Goal: Task Accomplishment & Management: Complete application form

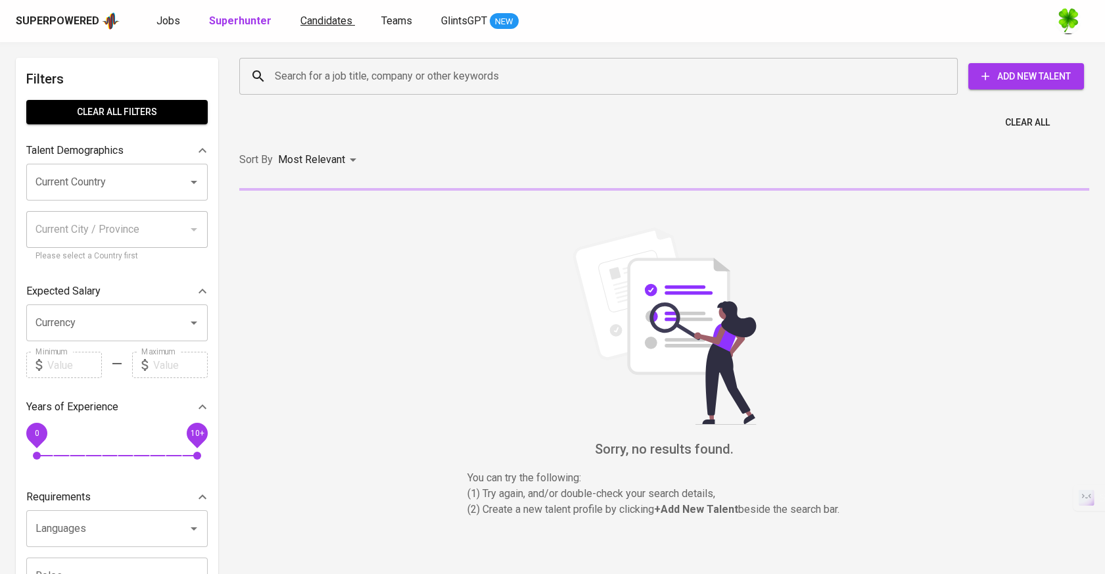
click at [300, 24] on span "Candidates" at bounding box center [326, 20] width 52 height 12
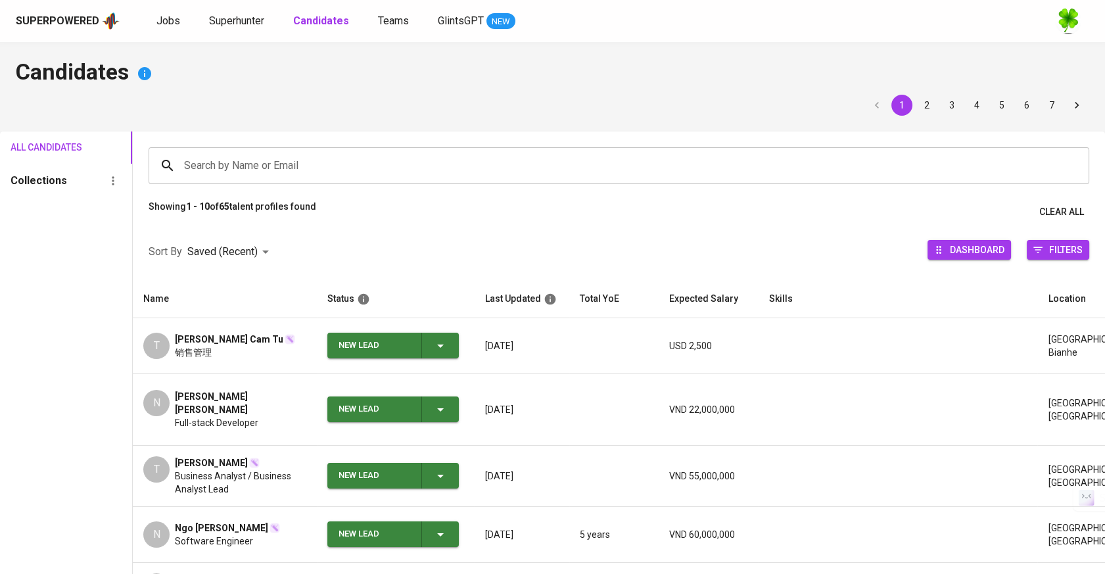
click at [282, 148] on div "Search by Name or Email" at bounding box center [619, 165] width 941 height 37
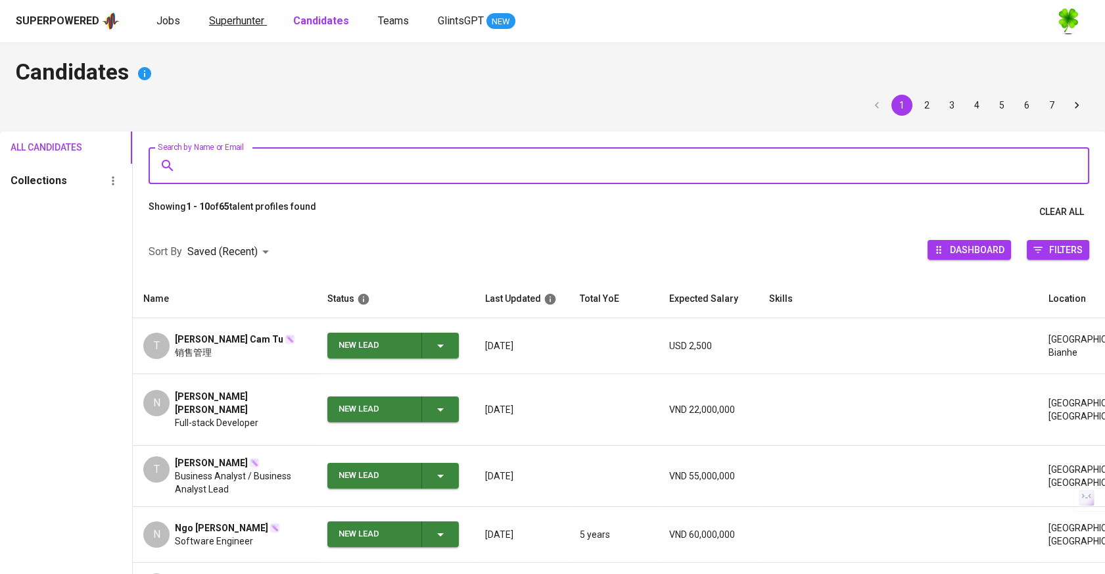
click at [241, 16] on span "Superhunter" at bounding box center [236, 20] width 55 height 12
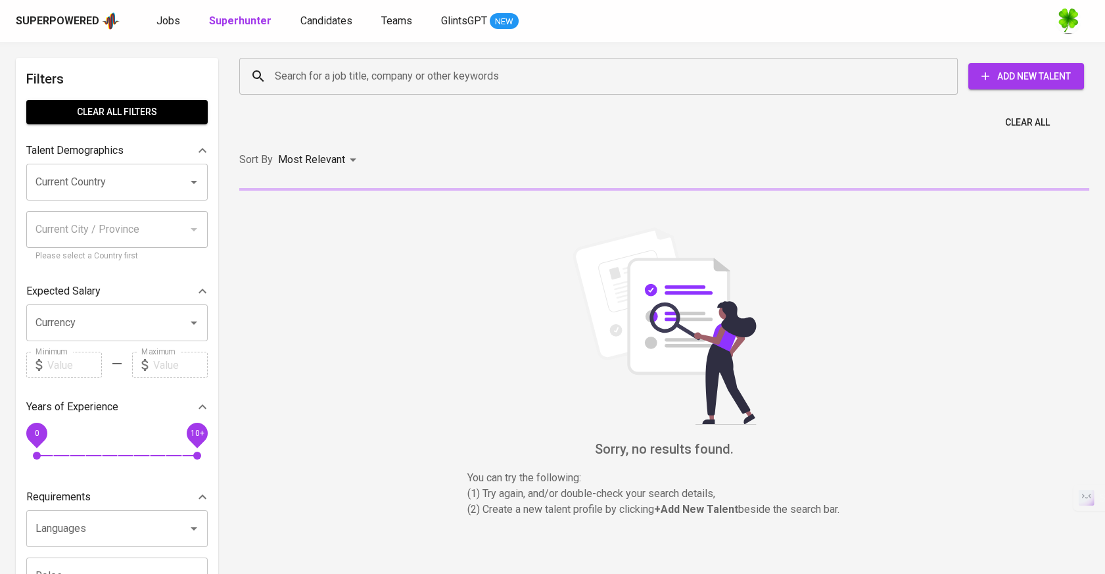
click at [513, 62] on div "Search for a job title, company or other keywords" at bounding box center [598, 76] width 719 height 37
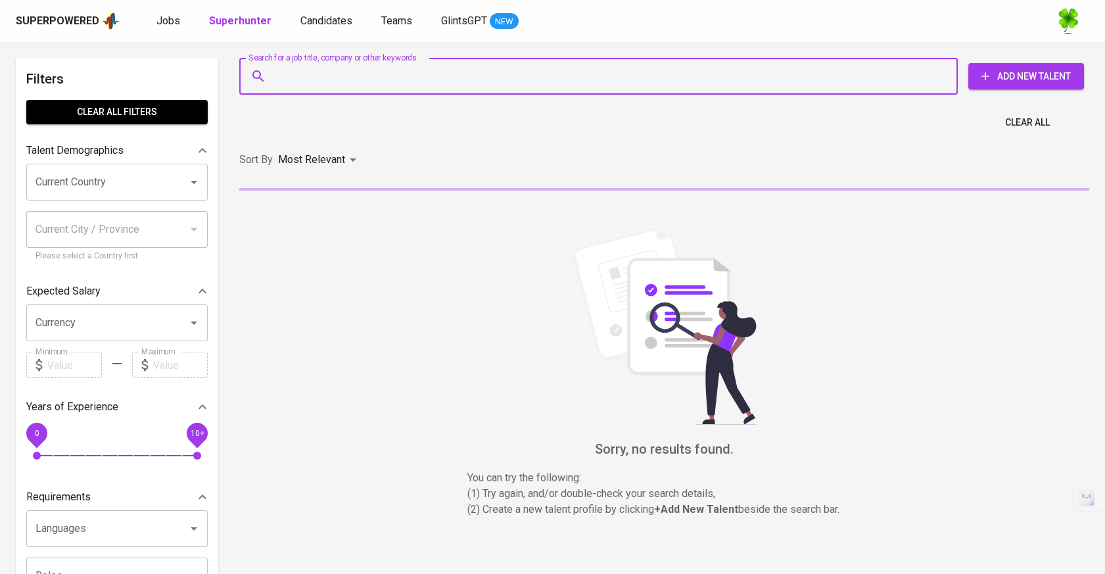
paste input " sophianguyen1808@gmail.com"
type input " sophianguyen1808@gmail.com"
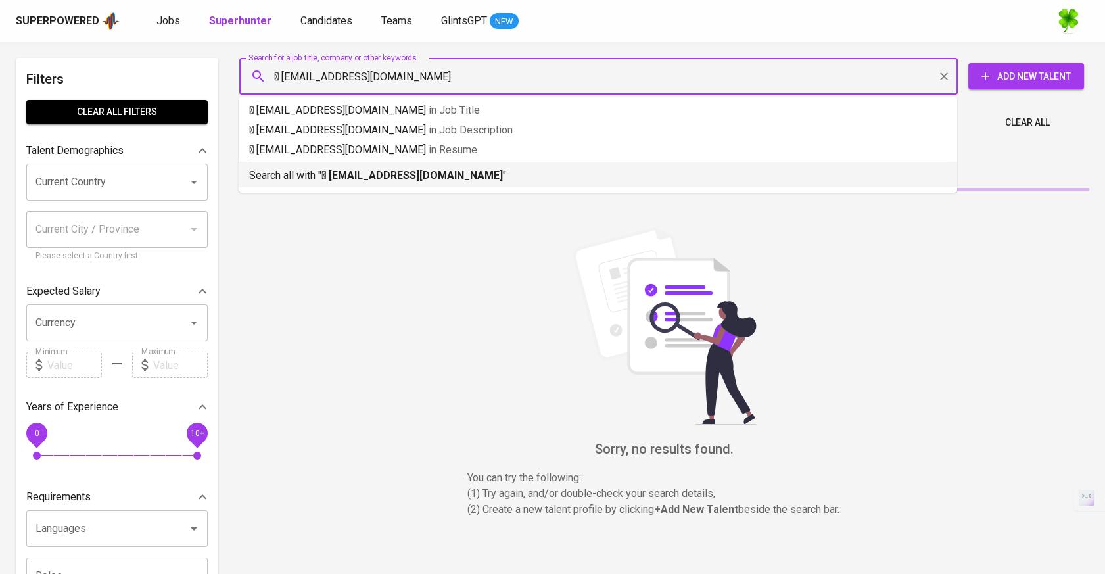
click at [458, 171] on b " sophianguyen1808@gmail.com" at bounding box center [412, 175] width 181 height 12
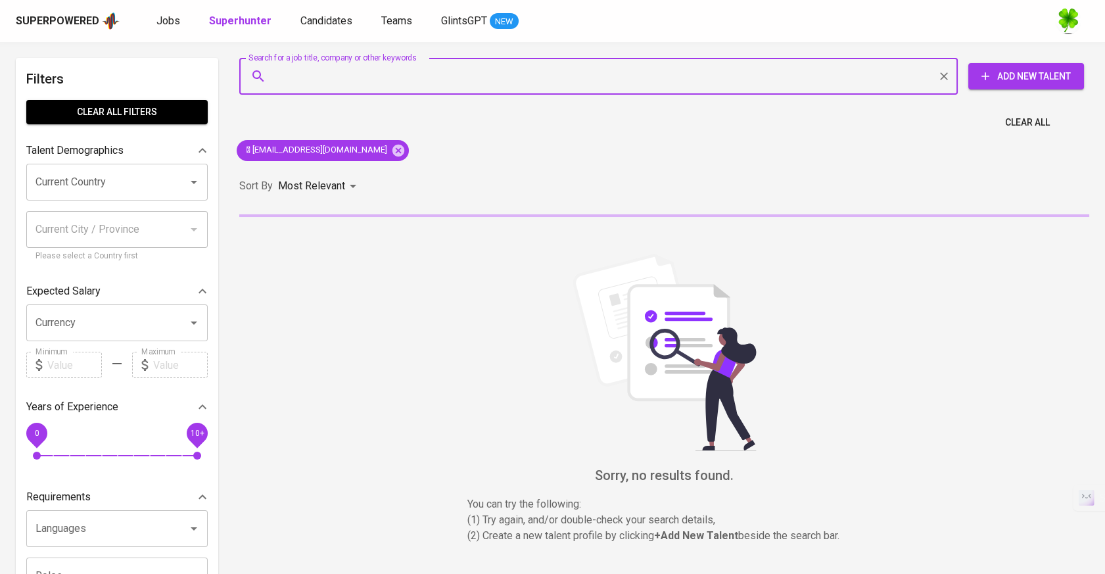
click at [1051, 63] on button "Add New Talent" at bounding box center [1026, 76] width 116 height 26
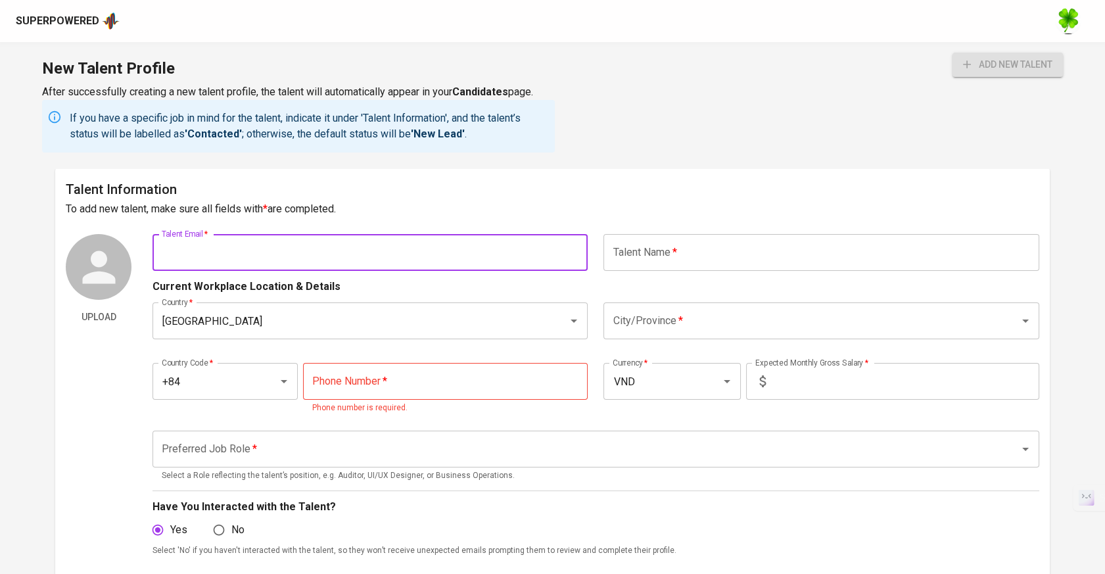
click at [441, 265] on input "text" at bounding box center [370, 252] width 435 height 37
paste input " sophianguyen1808@gmail.com"
type input "[EMAIL_ADDRESS][DOMAIN_NAME]"
click at [752, 239] on input "text" at bounding box center [821, 252] width 435 height 37
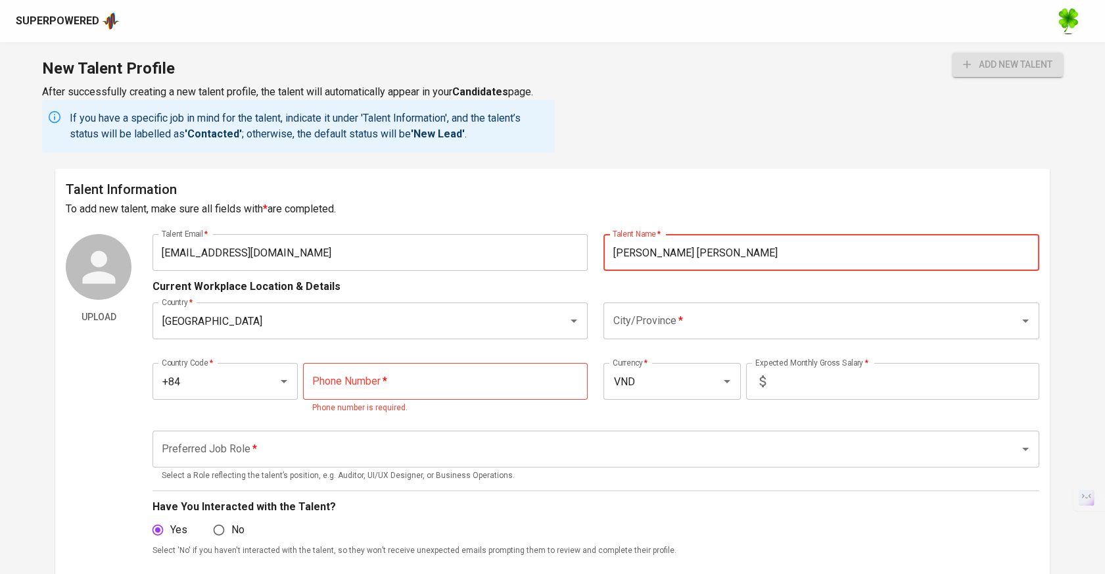
type input "[PERSON_NAME] [PERSON_NAME]"
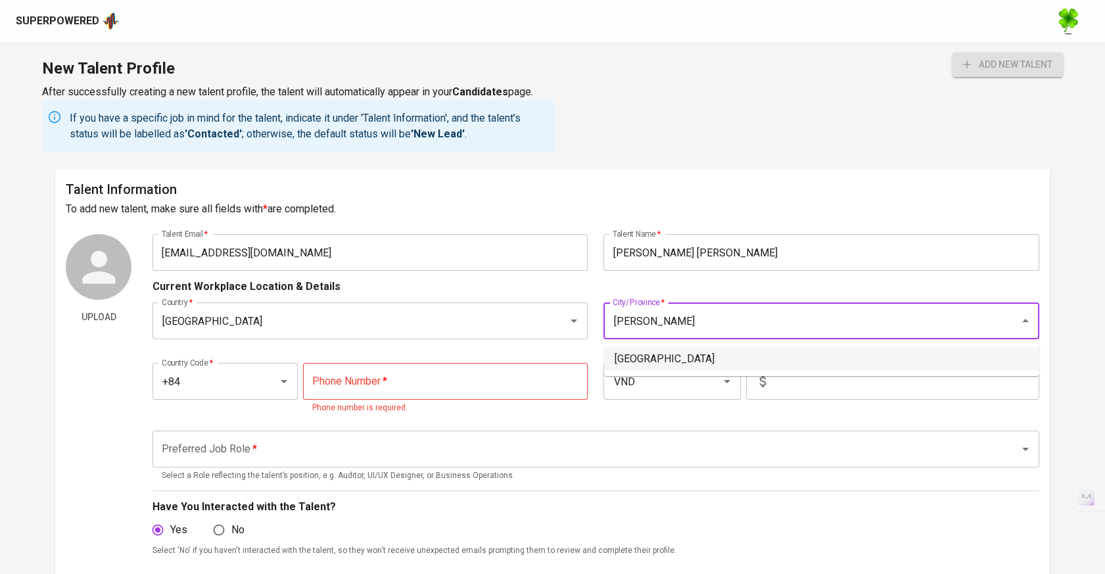
click at [688, 355] on li "[GEOGRAPHIC_DATA]" at bounding box center [821, 359] width 435 height 24
type input "[GEOGRAPHIC_DATA]"
click at [416, 406] on p "Phone number is required." at bounding box center [445, 408] width 267 height 13
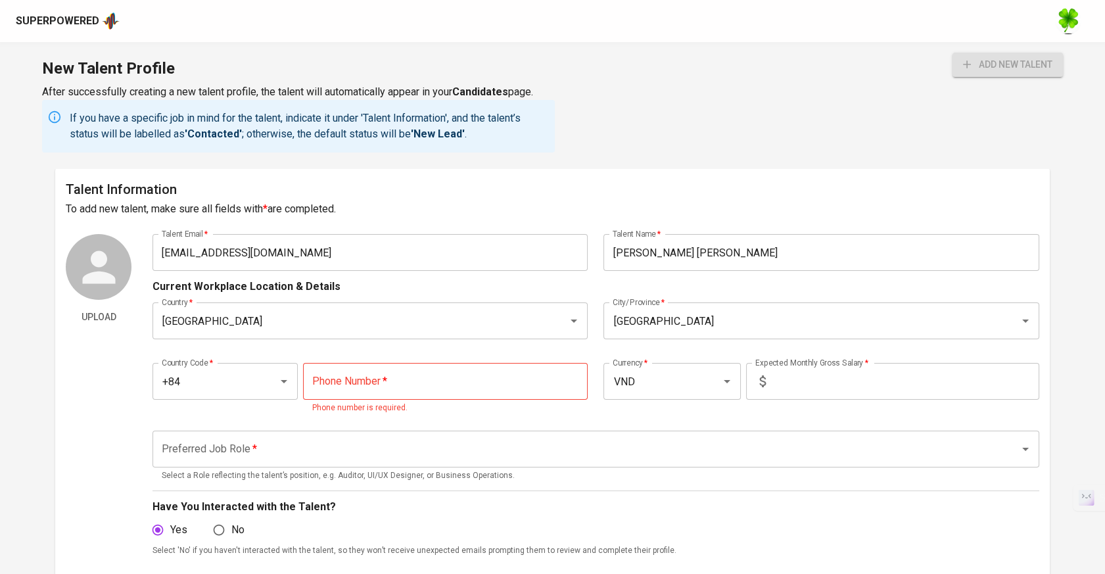
click at [435, 379] on input "tel" at bounding box center [445, 381] width 285 height 37
paste input "333-393-285"
type input "333-393-285"
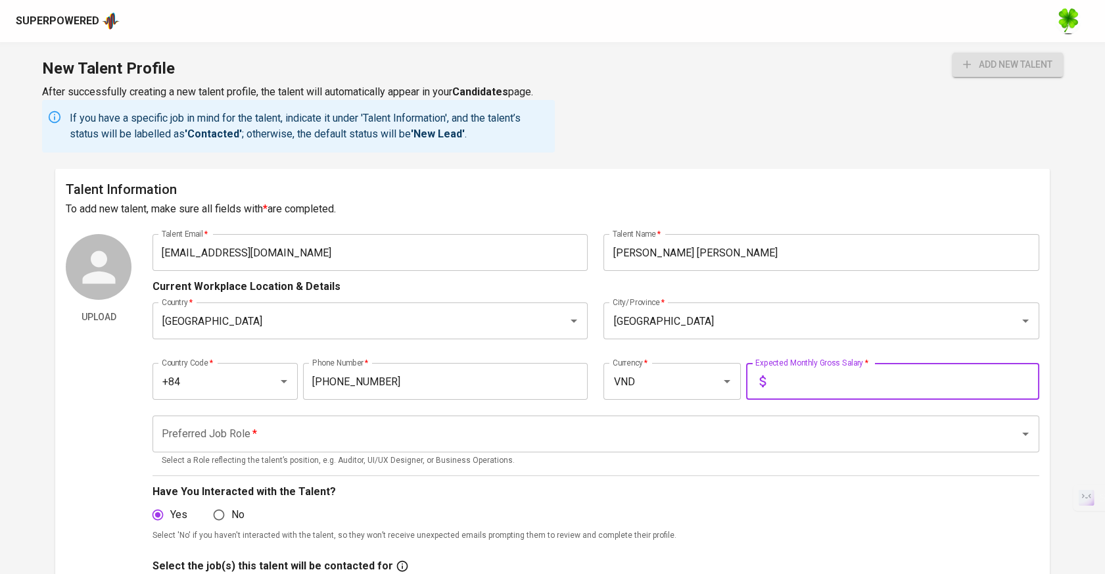
click at [842, 380] on input "text" at bounding box center [905, 381] width 268 height 37
type input "1,500"
click at [686, 387] on input "VND" at bounding box center [653, 381] width 89 height 25
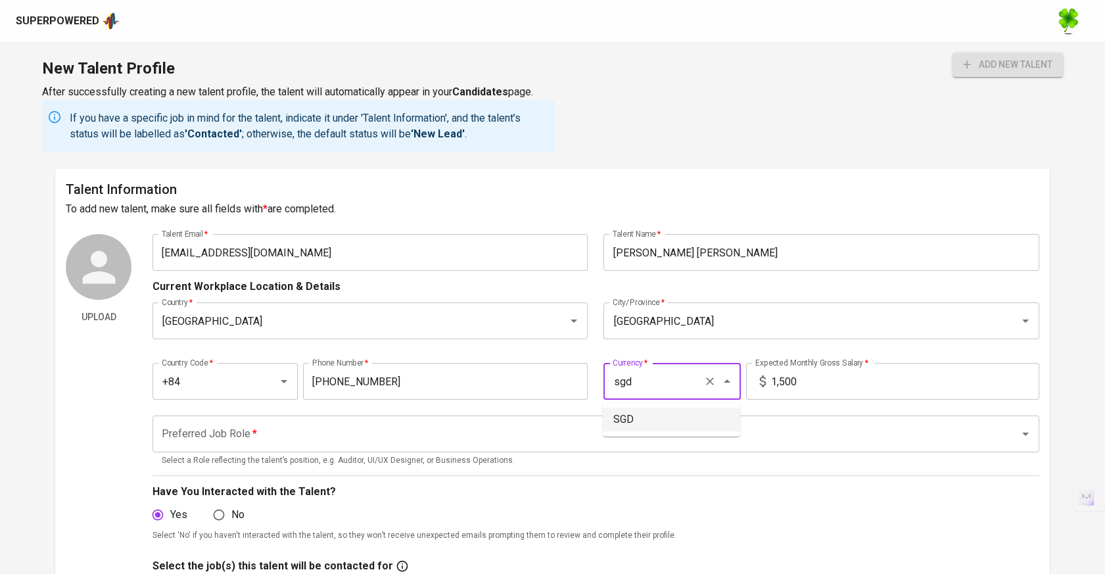
click at [649, 432] on ul "SGD" at bounding box center [671, 419] width 137 height 34
click at [656, 429] on li "SGD" at bounding box center [671, 420] width 137 height 24
type input "SGD"
click at [539, 450] on div "Preferred Job Role *" at bounding box center [596, 434] width 887 height 37
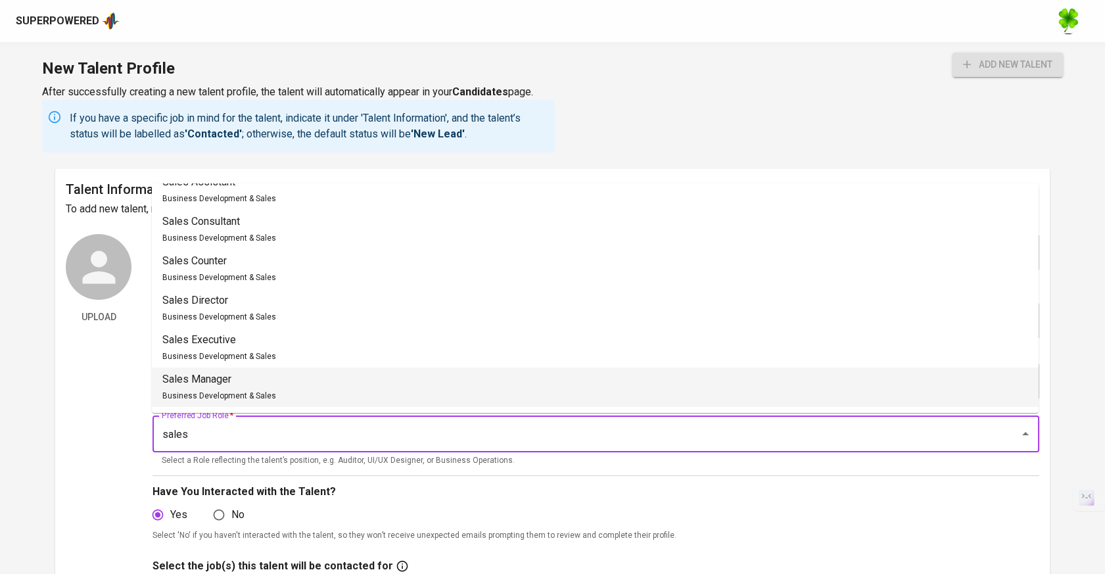
scroll to position [885, 0]
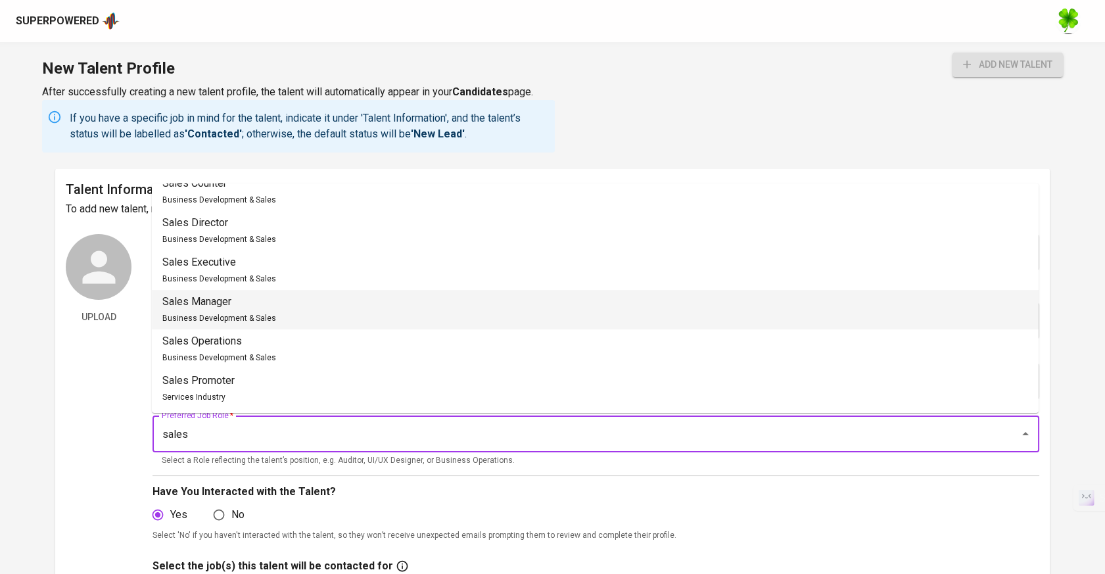
click at [427, 291] on li "Sales Manager Business Development & Sales" at bounding box center [595, 309] width 887 height 39
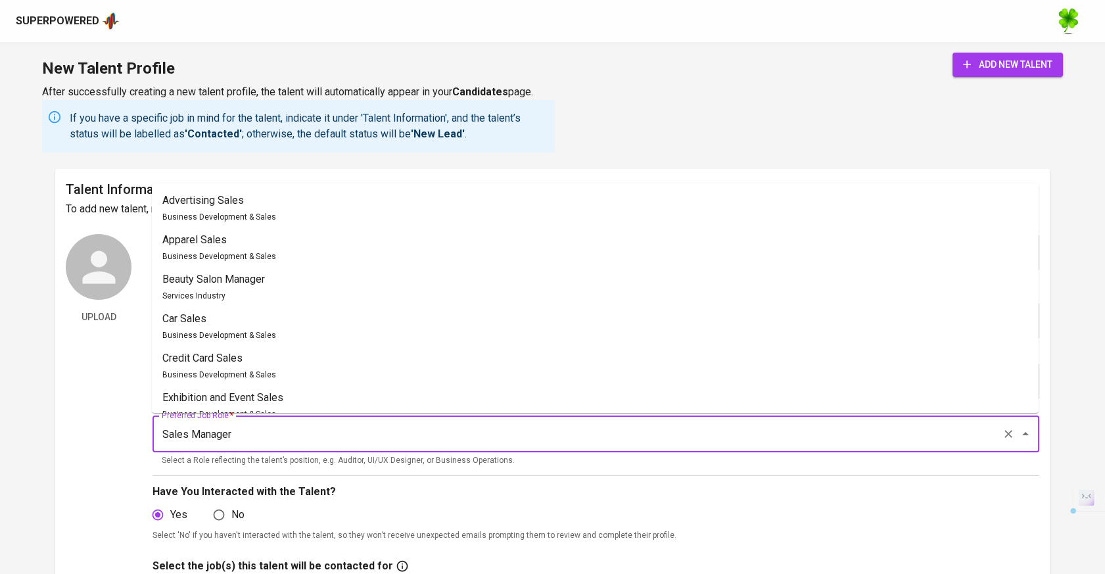
drag, startPoint x: 298, startPoint y: 441, endPoint x: 74, endPoint y: 428, distance: 225.2
click at [77, 429] on div "Upload Talent Email   * sophianguyen1808@gmail.com Talent Email * Talent Name  …" at bounding box center [553, 510] width 974 height 552
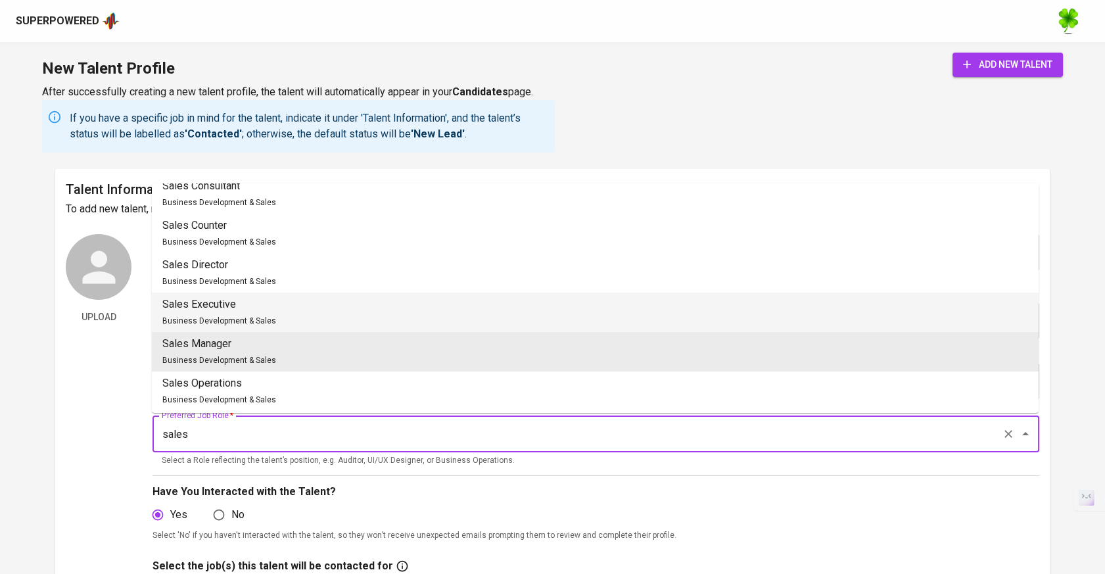
click at [277, 317] on li "Sales Executive Business Development & Sales" at bounding box center [595, 312] width 887 height 39
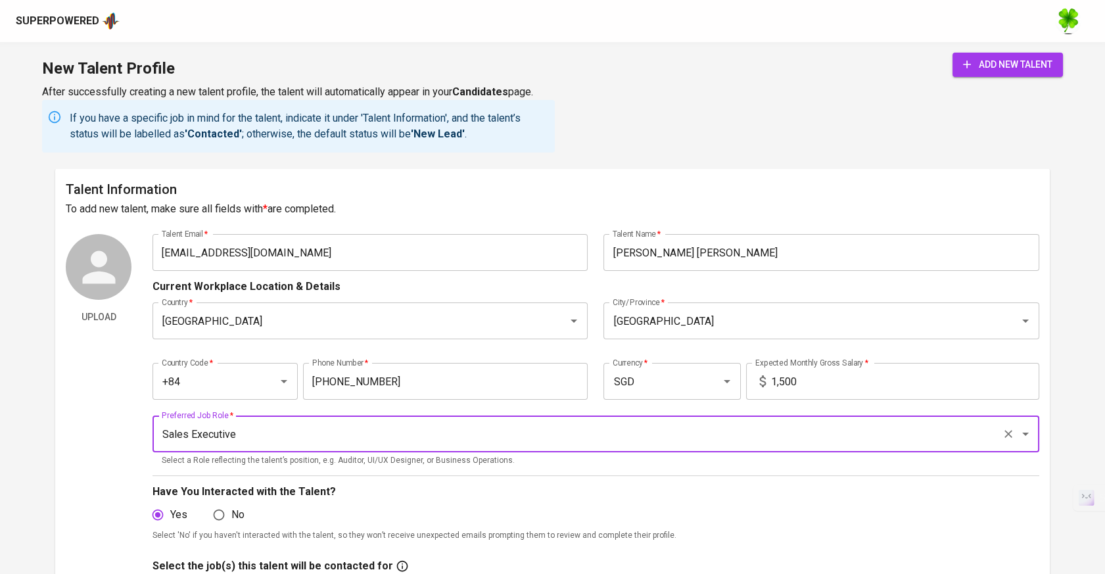
type input "Sales Executive"
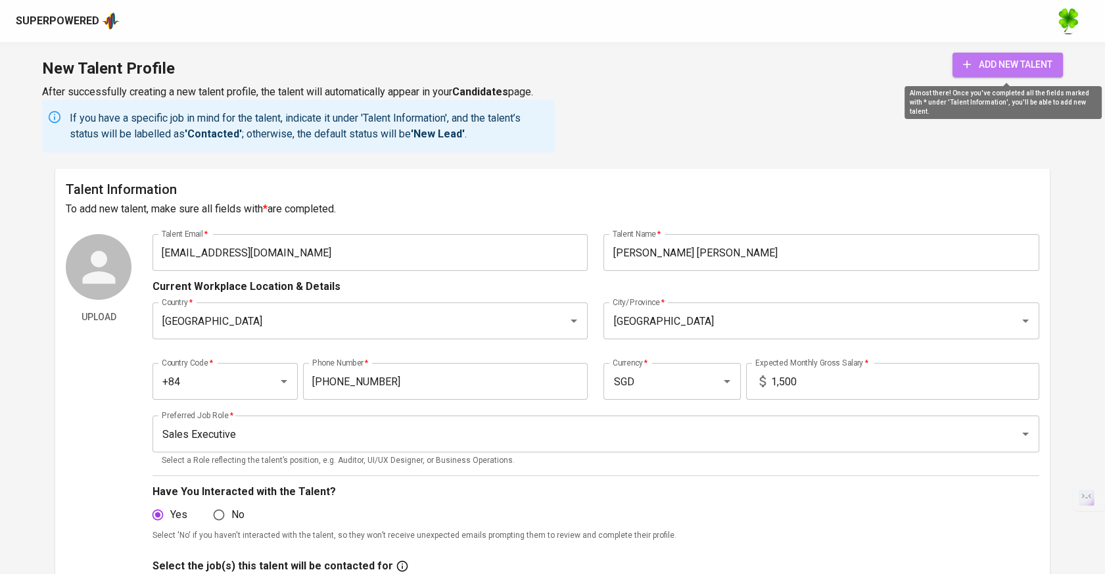
click at [1039, 74] on button "add new talent" at bounding box center [1008, 65] width 110 height 24
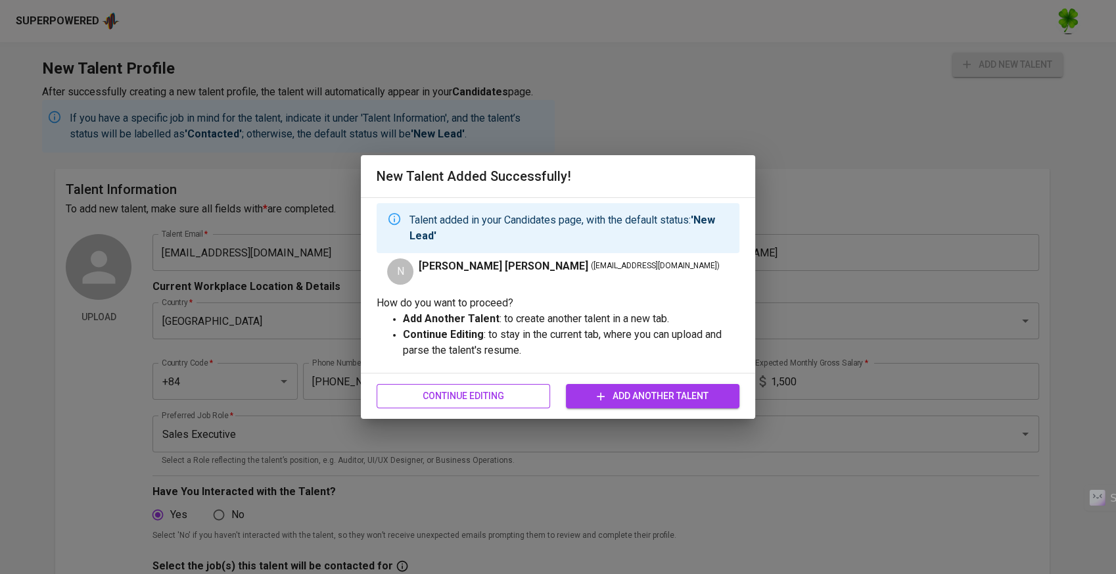
click at [505, 396] on span "Continue Editing" at bounding box center [463, 396] width 153 height 16
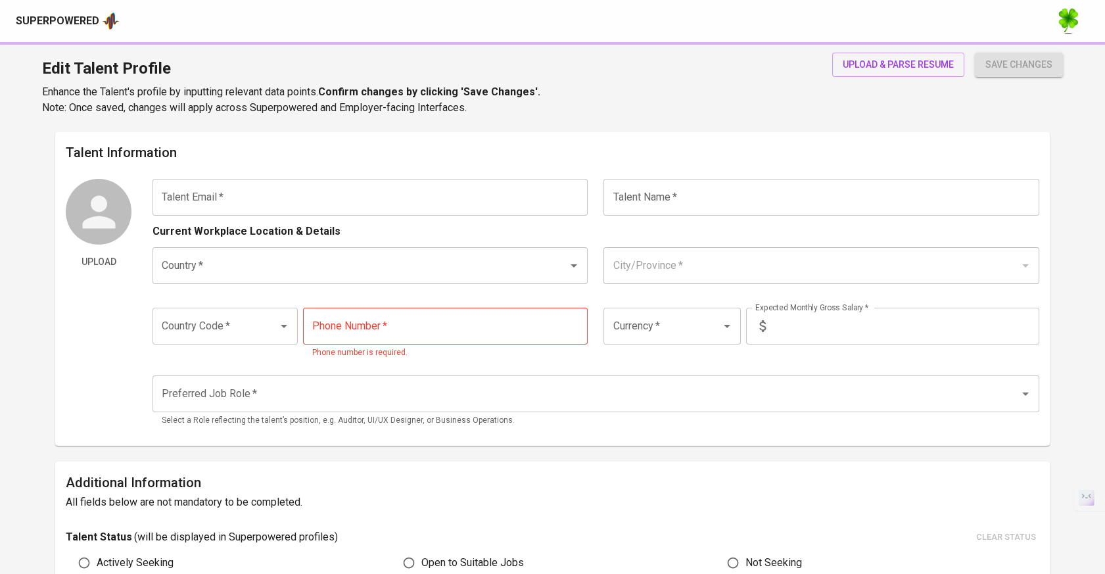
type input "[EMAIL_ADDRESS][DOMAIN_NAME]"
type input "[PERSON_NAME] [PERSON_NAME]"
type input "[GEOGRAPHIC_DATA]"
type input "+84"
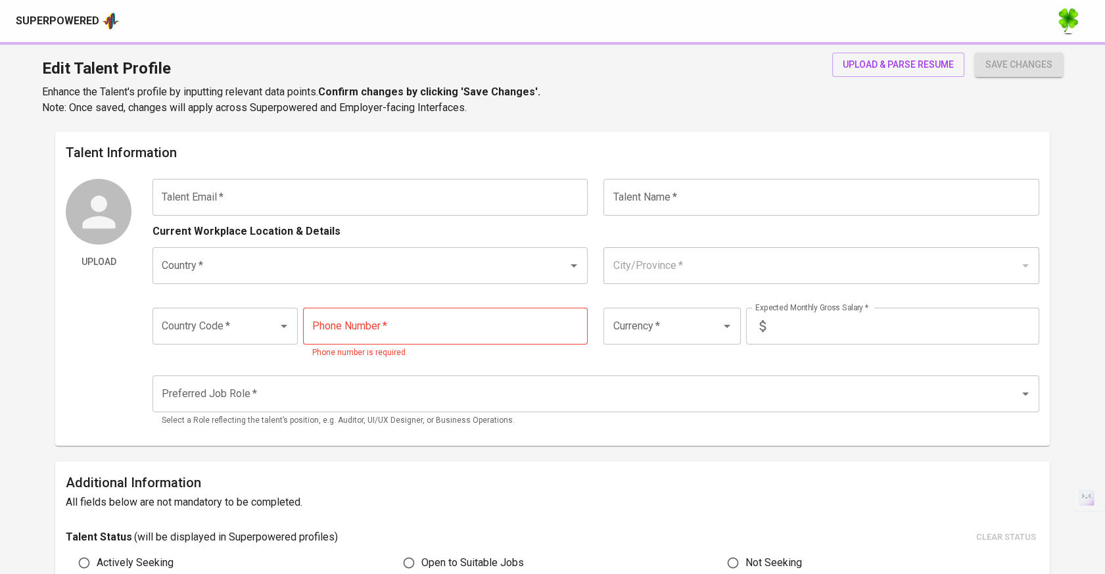
type input "333-393-285"
type input "SGD"
type input "1,500"
type input "Sales Executive"
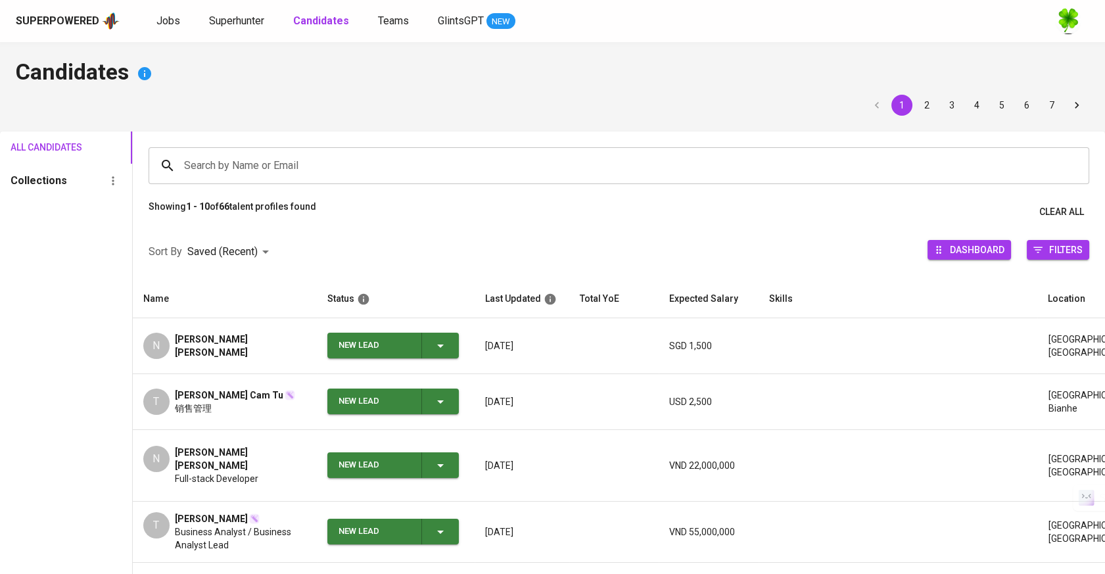
click at [169, 29] on div "Superpowered Jobs Superhunter Candidates Teams GlintsGPT NEW" at bounding box center [532, 21] width 1032 height 20
click at [176, 15] on span "Jobs" at bounding box center [168, 20] width 24 height 12
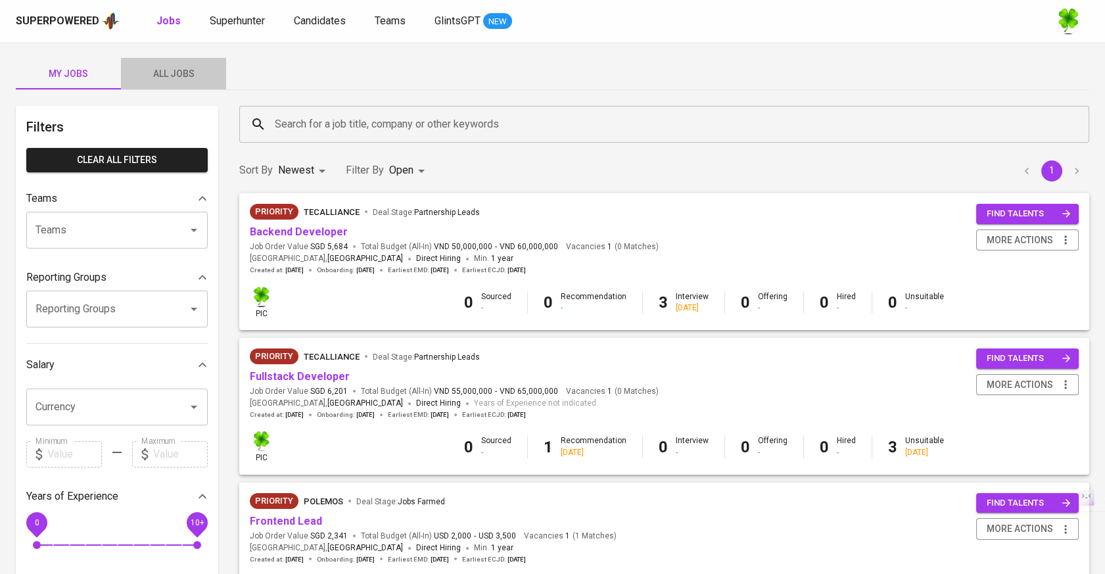
click at [191, 70] on span "All Jobs" at bounding box center [173, 74] width 89 height 16
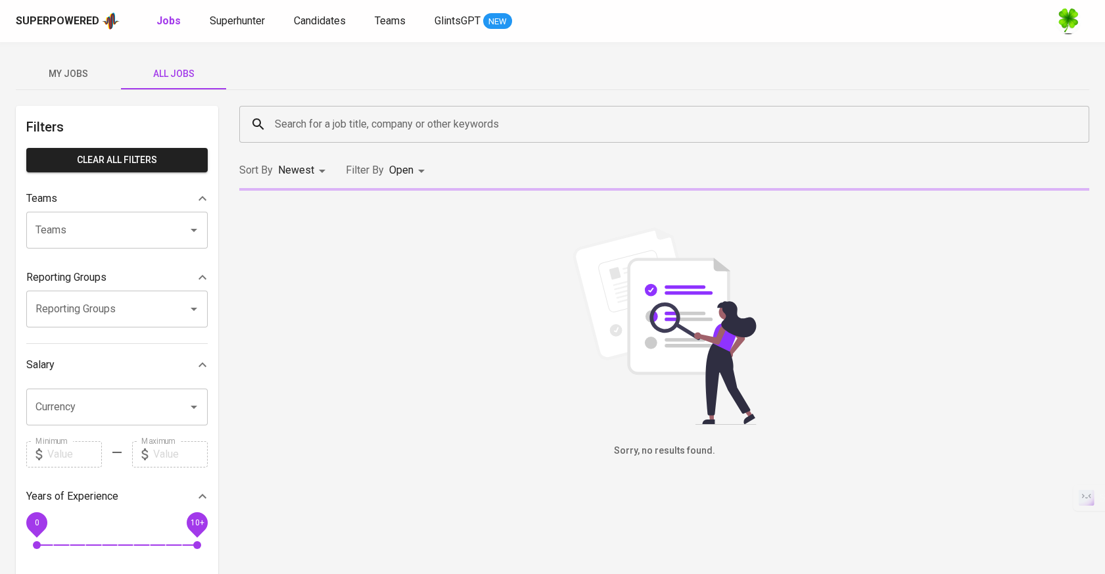
click at [326, 115] on input "Search for a job title, company or other keywords" at bounding box center [668, 124] width 792 height 25
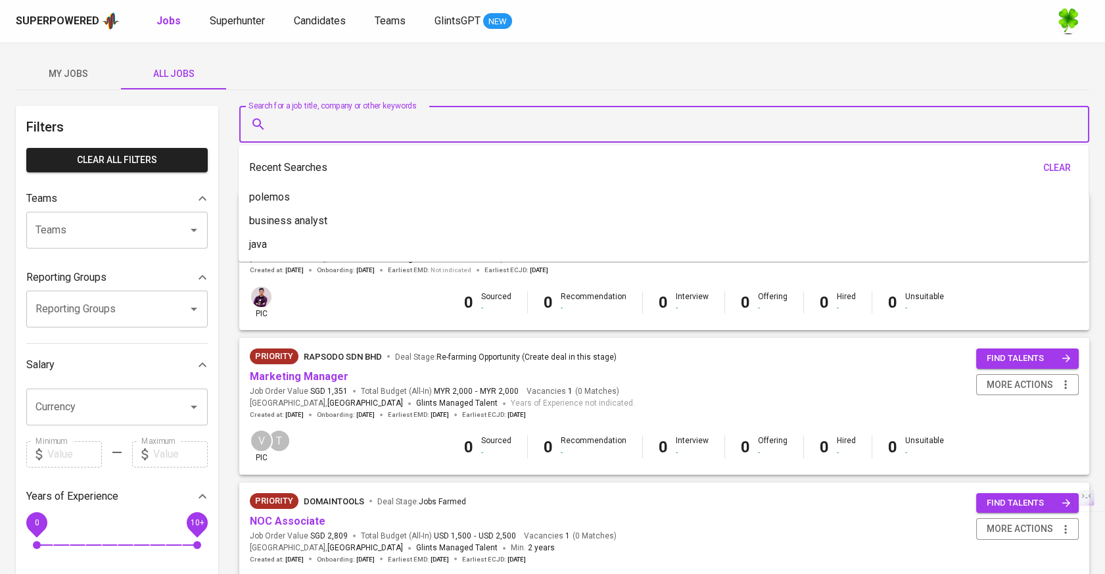
click at [330, 117] on input "Search for a job title, company or other keywords" at bounding box center [668, 124] width 792 height 25
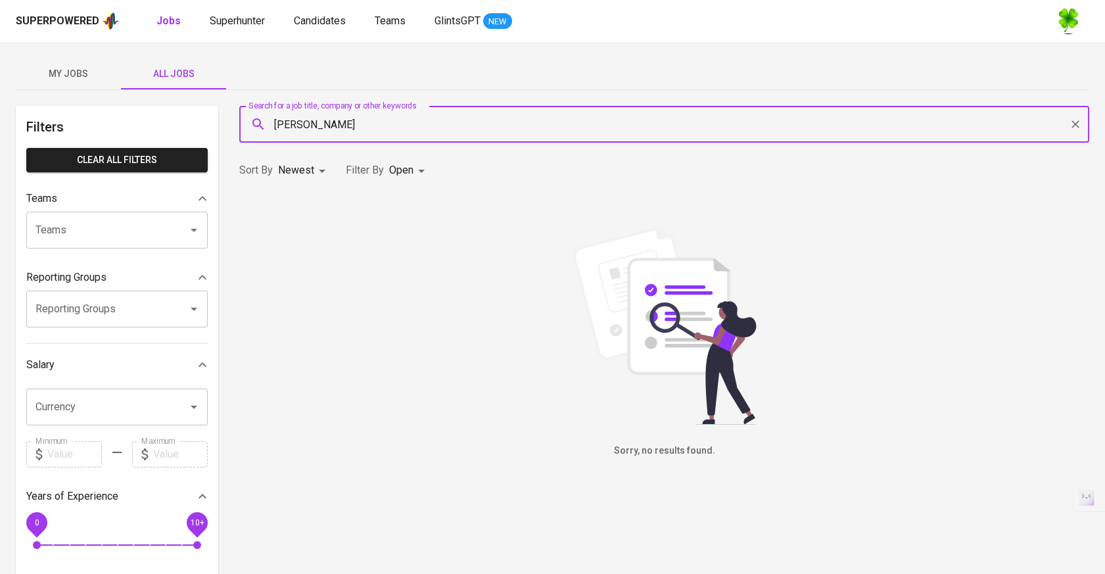
click at [340, 122] on input "[PERSON_NAME]" at bounding box center [668, 124] width 792 height 25
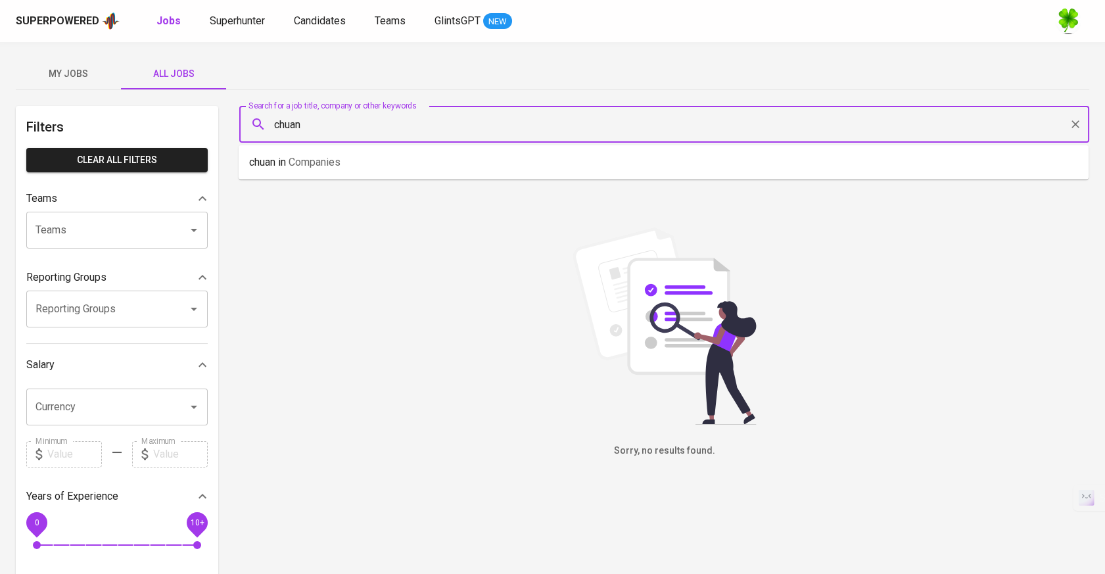
type input "chuan"
drag, startPoint x: 345, startPoint y: 130, endPoint x: 227, endPoint y: 130, distance: 117.7
click at [227, 130] on div "Filters Clear All filters Teams Teams Teams Reporting Groups Reporting Groups R…" at bounding box center [553, 477] width 1074 height 742
click at [337, 122] on input "chuan" at bounding box center [668, 124] width 792 height 25
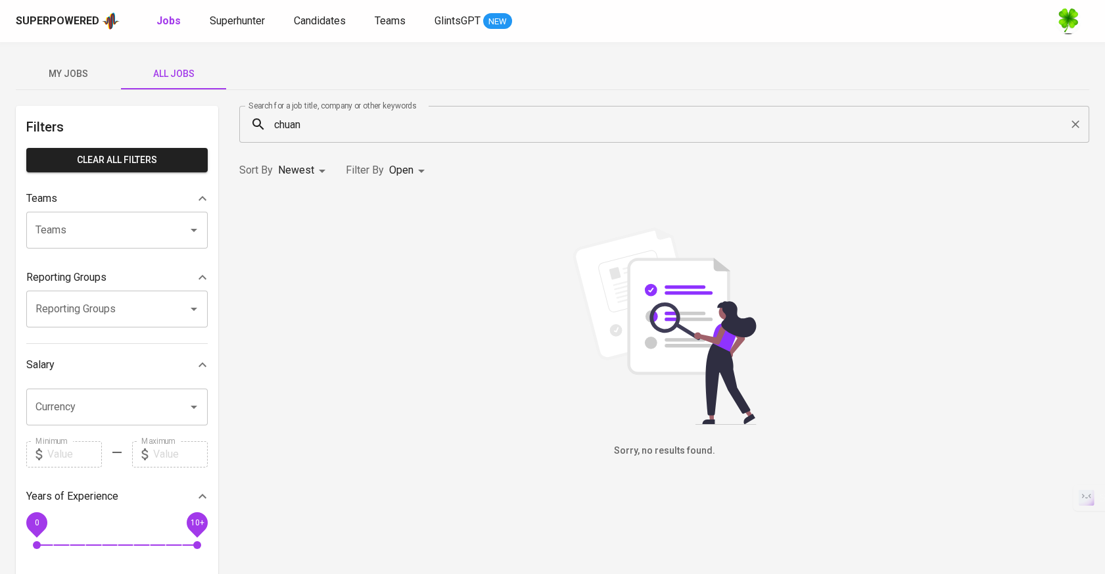
click at [422, 65] on div "My Jobs All Jobs" at bounding box center [553, 74] width 1074 height 32
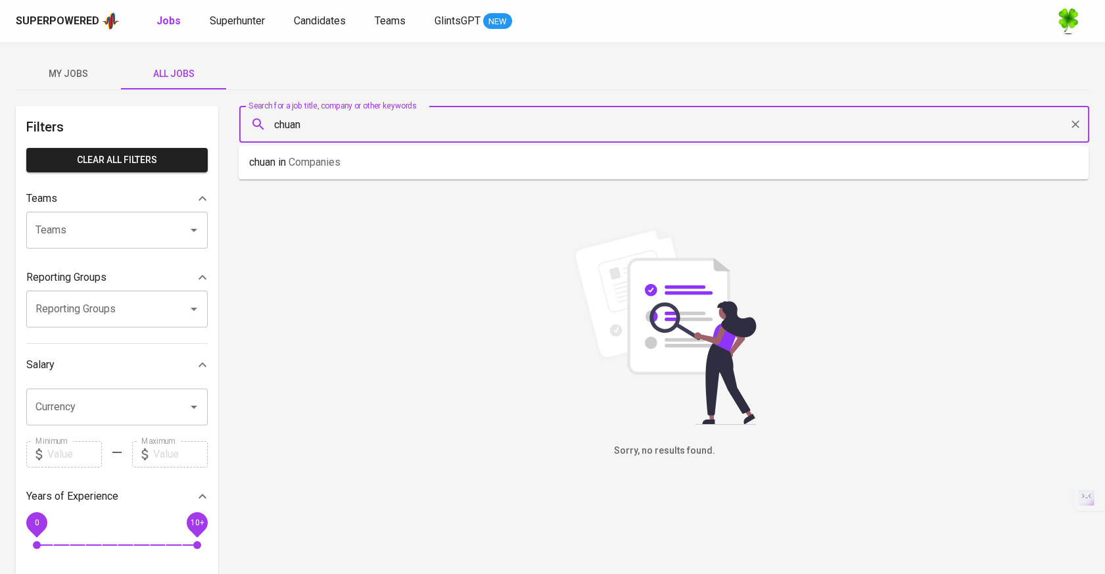
click at [412, 124] on input "chuan" at bounding box center [668, 124] width 792 height 25
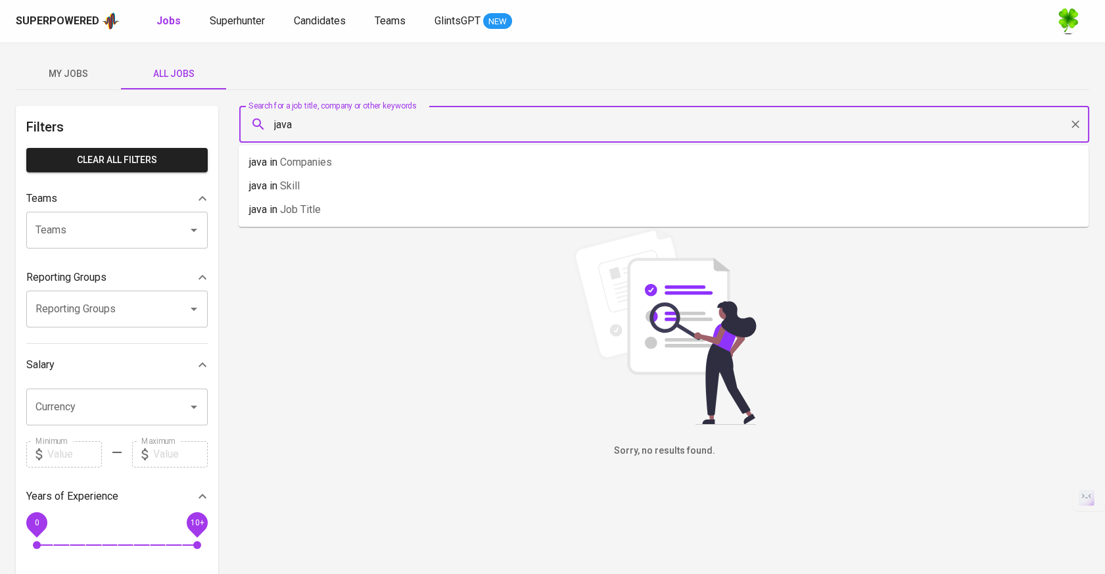
click at [422, 127] on input "java" at bounding box center [668, 124] width 792 height 25
type input "java"
click at [491, 69] on div "My Jobs All Jobs" at bounding box center [553, 74] width 1074 height 32
click at [426, 118] on input "java" at bounding box center [668, 124] width 792 height 25
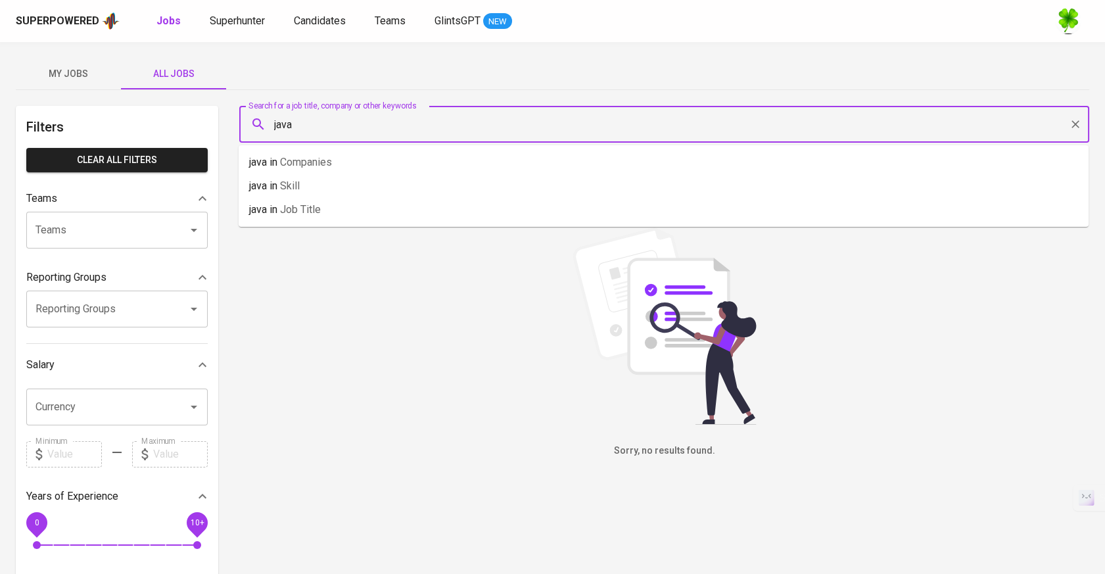
click at [426, 118] on input "java" at bounding box center [668, 124] width 792 height 25
click at [444, 114] on input "java" at bounding box center [668, 124] width 792 height 25
click at [377, 112] on input "java" at bounding box center [668, 124] width 792 height 25
click at [368, 119] on input "java" at bounding box center [668, 124] width 792 height 25
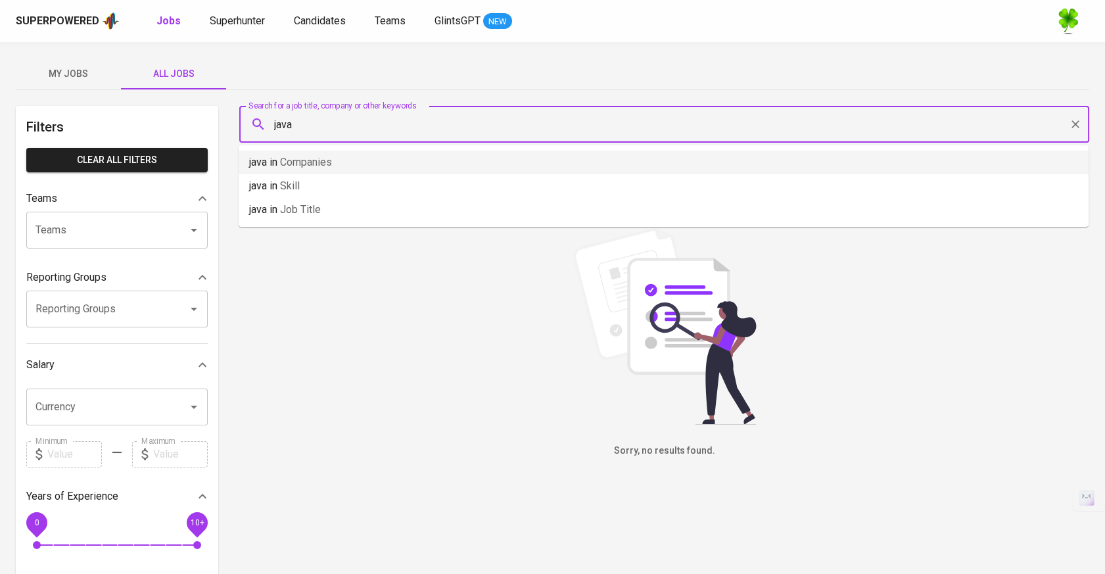
click at [498, 76] on div "My Jobs All Jobs" at bounding box center [553, 74] width 1074 height 32
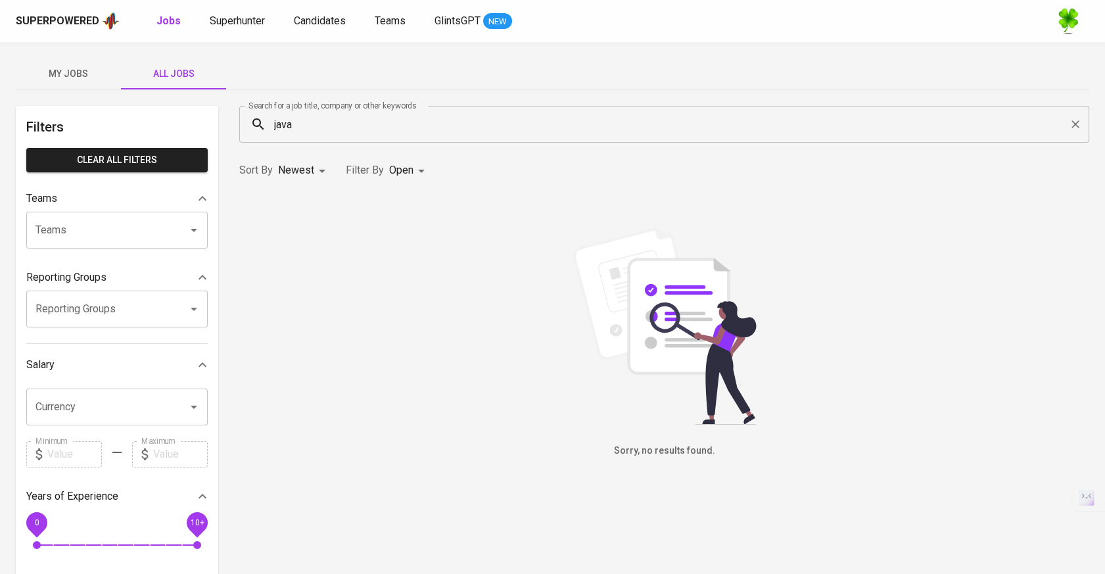
click at [461, 130] on input "java" at bounding box center [668, 124] width 792 height 25
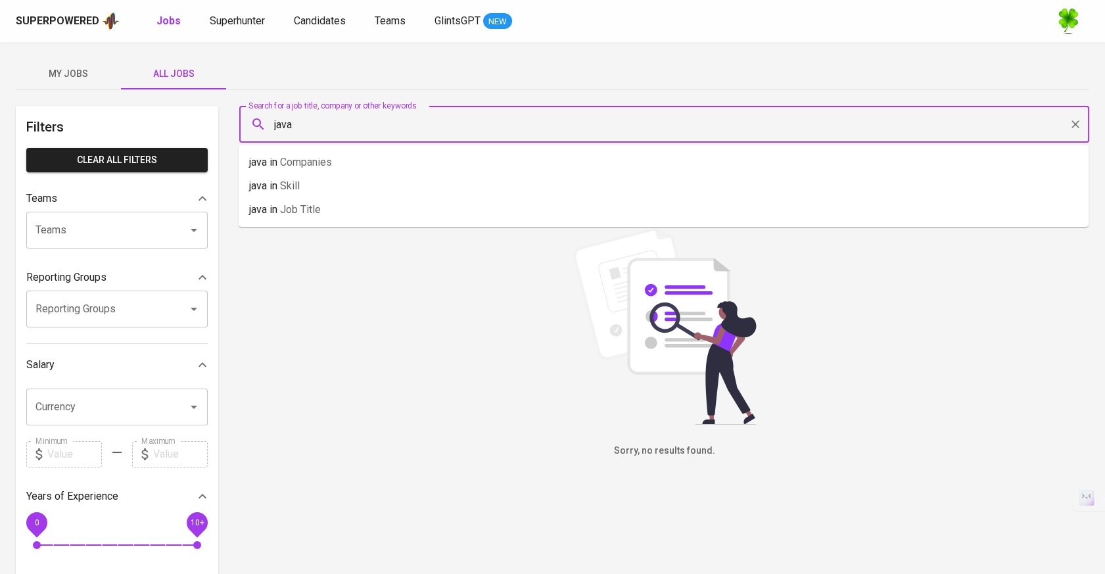
click at [461, 130] on input "java" at bounding box center [668, 124] width 792 height 25
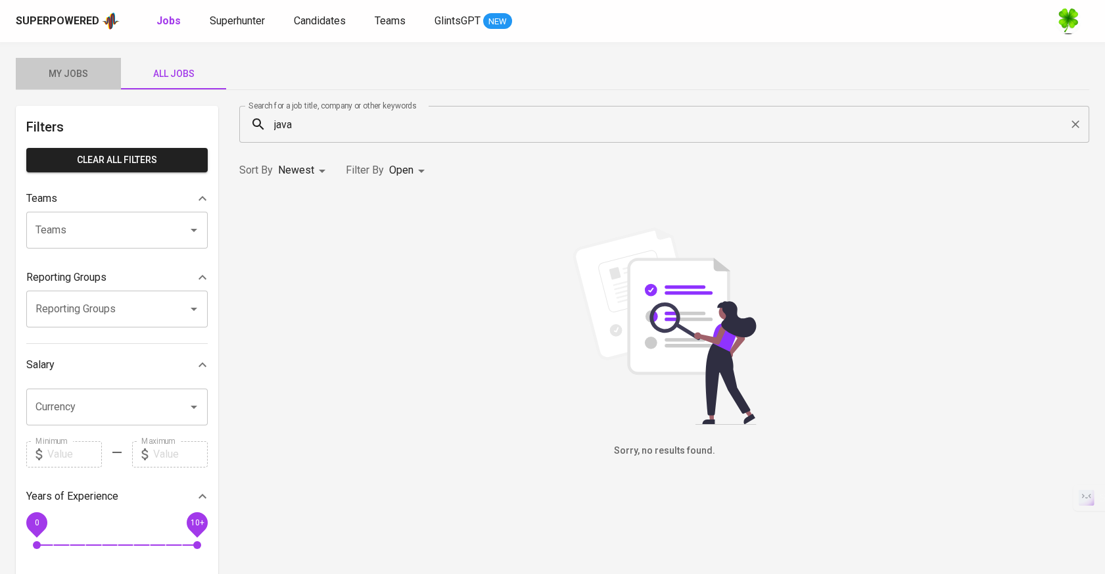
click at [80, 85] on button "My Jobs" at bounding box center [68, 74] width 105 height 32
click at [158, 78] on span "All Jobs" at bounding box center [173, 74] width 89 height 16
click at [74, 74] on span "My Jobs" at bounding box center [68, 74] width 89 height 16
click at [193, 76] on span "All Jobs" at bounding box center [173, 74] width 89 height 16
click at [300, 113] on input "java" at bounding box center [668, 124] width 792 height 25
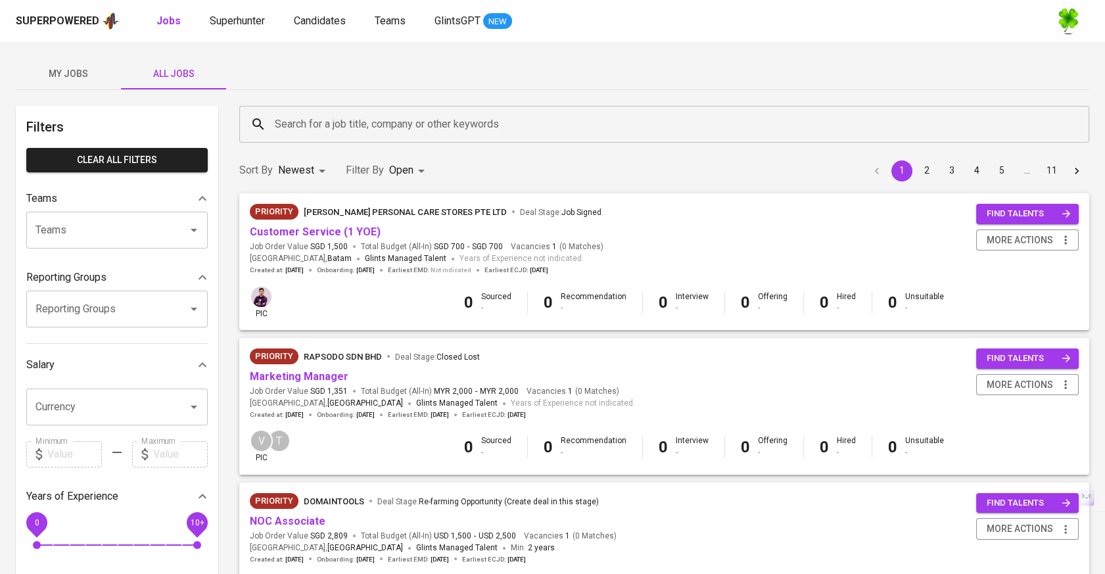
click at [396, 59] on div "My Jobs All Jobs" at bounding box center [553, 74] width 1074 height 32
click at [604, 113] on input "Search for a job title, company or other keywords" at bounding box center [668, 124] width 792 height 25
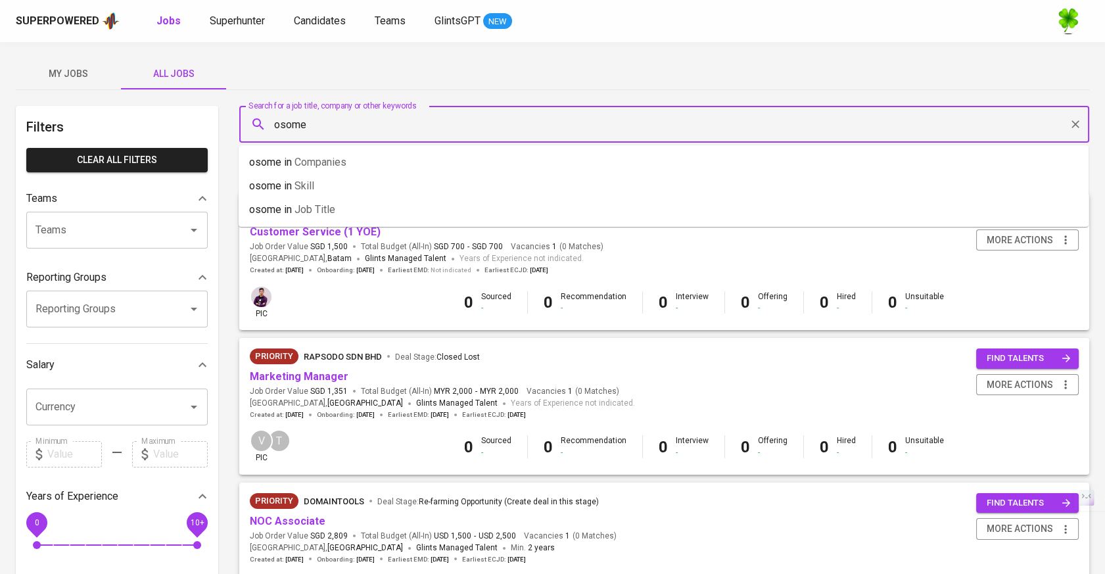
type input "osome"
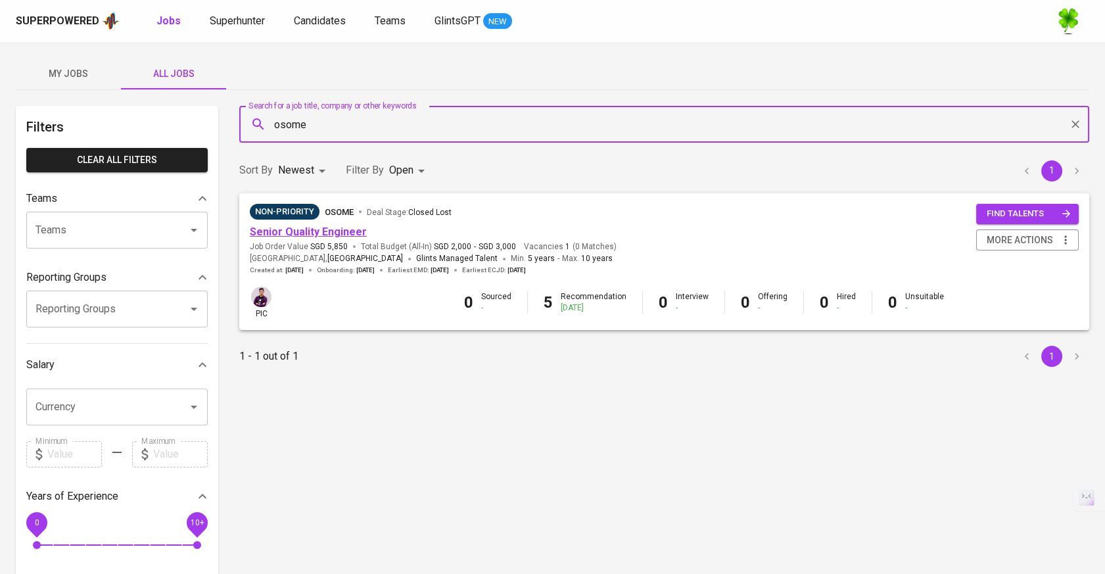
click at [352, 231] on link "Senior Quality Engineer" at bounding box center [308, 232] width 117 height 12
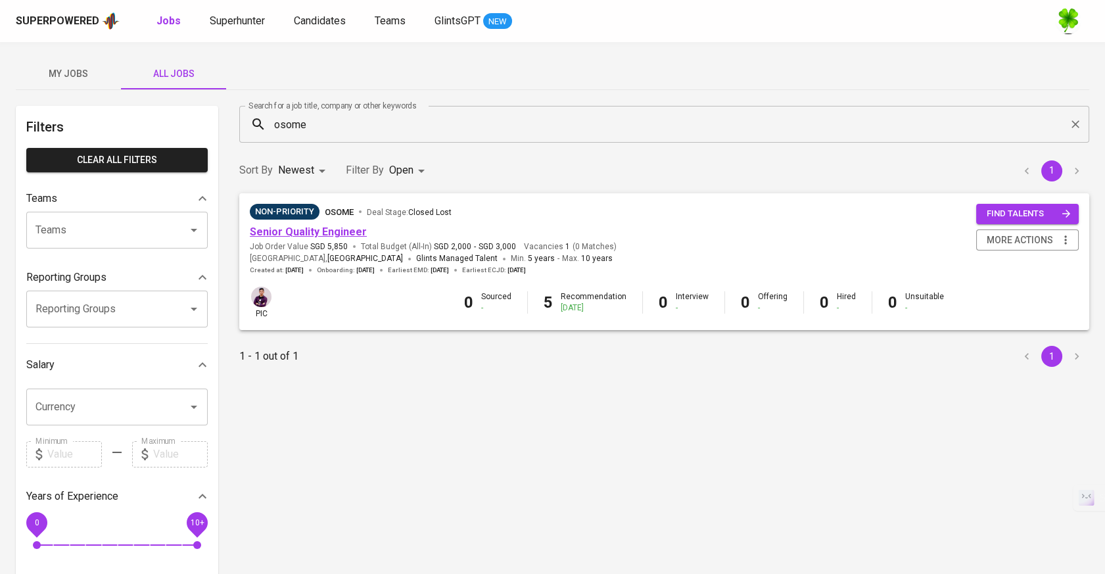
click at [322, 227] on link "Senior Quality Engineer" at bounding box center [308, 232] width 117 height 12
click at [578, 176] on div "Sort By Newest NEWEST Filter By Open OPEN 1" at bounding box center [664, 171] width 866 height 40
